Goal: Navigation & Orientation: Find specific page/section

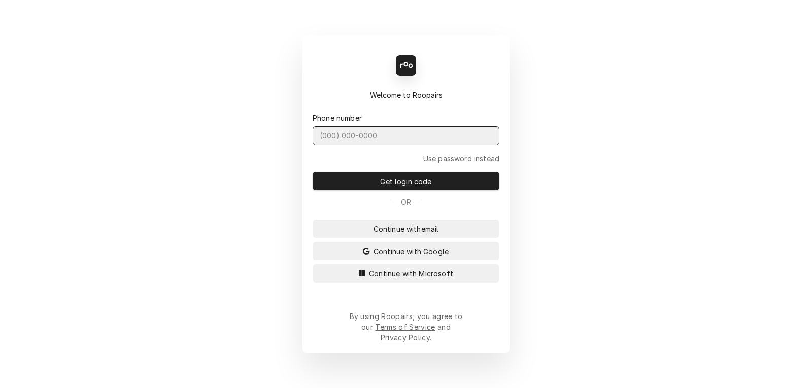
click at [343, 145] on input "Dynamic Content Wrapper" at bounding box center [406, 135] width 187 height 19
type input "[PHONE_NUMBER]"
click at [313, 172] on button "Get login code" at bounding box center [406, 181] width 187 height 18
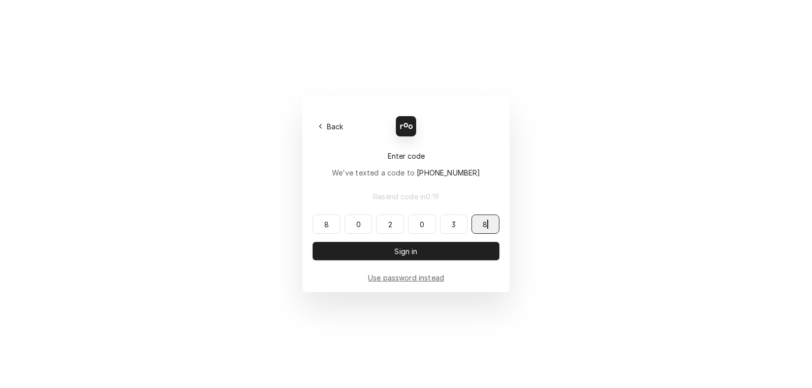
type input "802038"
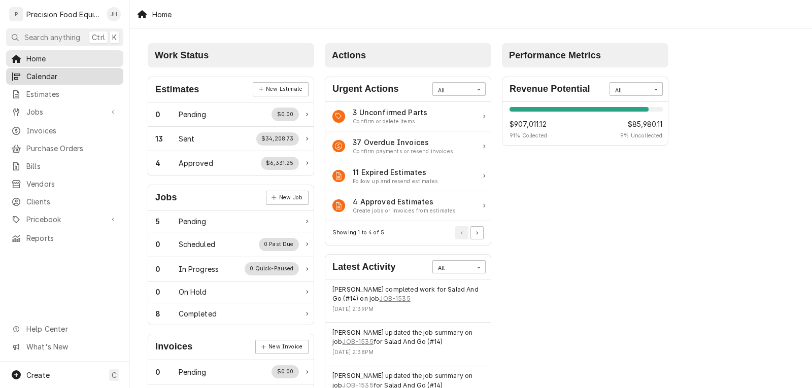
click at [46, 75] on span "Calendar" at bounding box center [72, 76] width 92 height 11
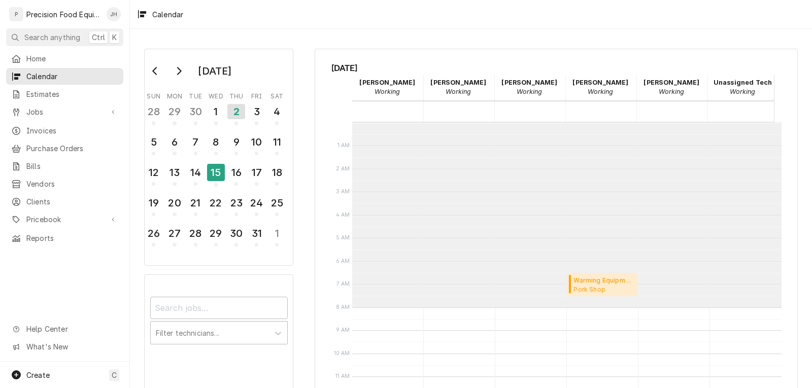
scroll to position [185, 0]
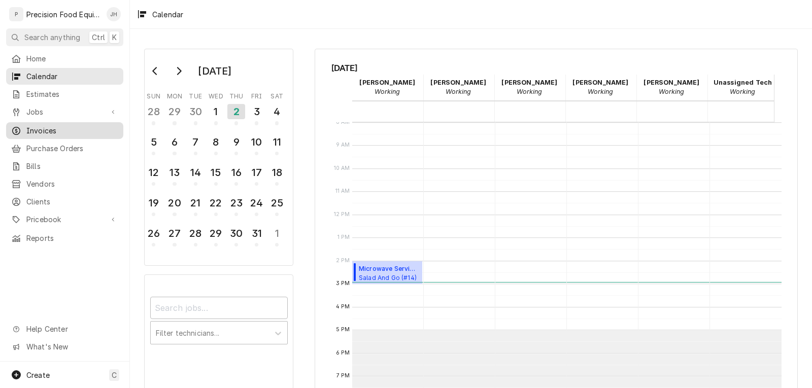
click at [35, 126] on span "Invoices" at bounding box center [72, 130] width 92 height 11
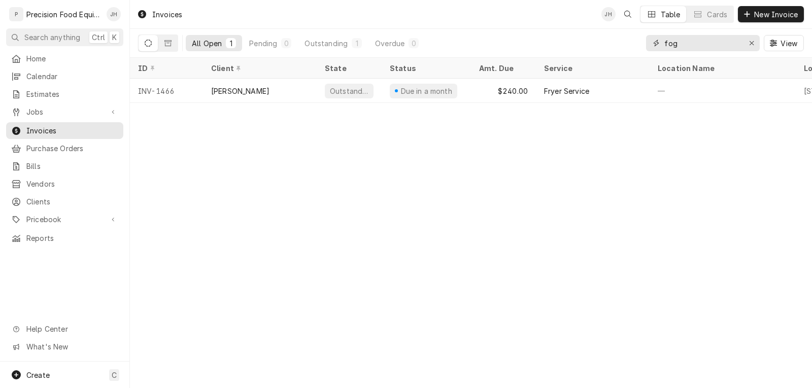
drag, startPoint x: 684, startPoint y: 42, endPoint x: 643, endPoint y: 46, distance: 41.3
click at [643, 46] on div "All Open 1 Pending 0 Outstanding 1 Overdue 0 fog View" at bounding box center [471, 43] width 666 height 28
type input "crafted"
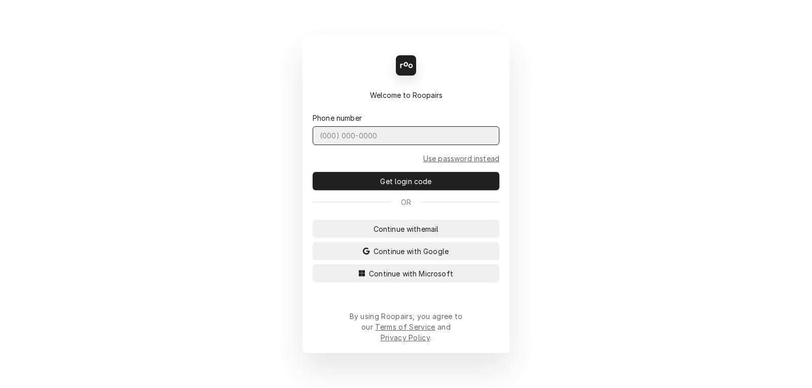
click at [377, 145] on input "Dynamic Content Wrapper" at bounding box center [406, 135] width 187 height 19
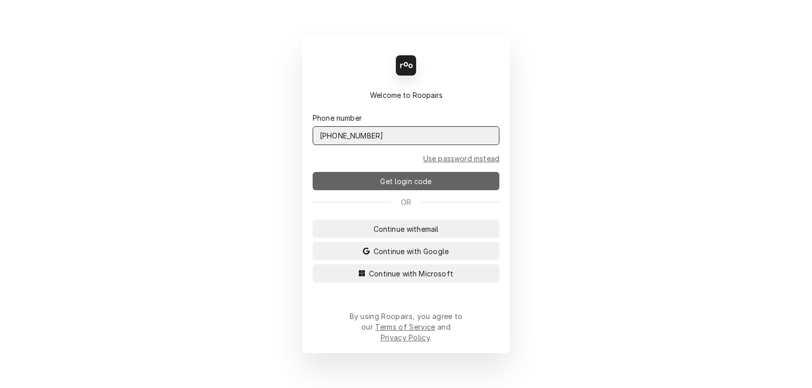
type input "[PHONE_NUMBER]"
click at [392, 187] on span "Get login code" at bounding box center [405, 181] width 55 height 11
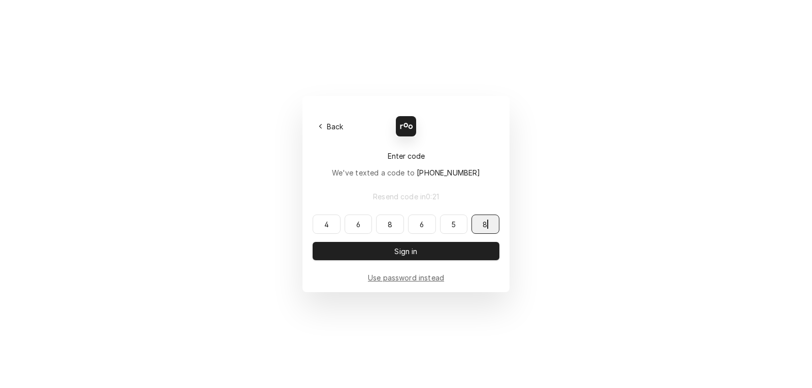
type input "468658"
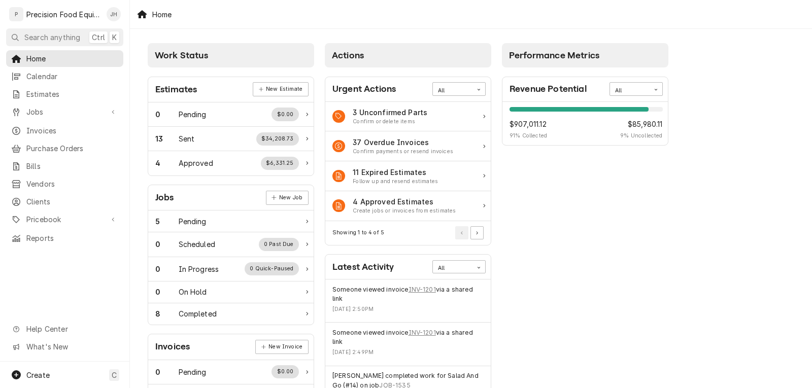
drag, startPoint x: 645, startPoint y: 233, endPoint x: 624, endPoint y: 218, distance: 26.2
click at [645, 232] on div "Performance Metrics Revenue Potential All 91% $907,011.12 91 % Collected $85,98…" at bounding box center [585, 367] width 177 height 659
